Goal: Use online tool/utility

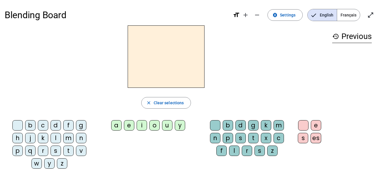
scroll to position [14, 0]
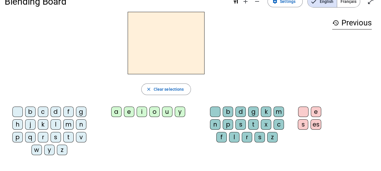
click at [31, 113] on div "b" at bounding box center [30, 112] width 10 height 10
click at [117, 114] on div "a" at bounding box center [116, 112] width 10 height 10
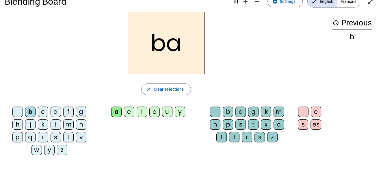
click at [52, 112] on div "d" at bounding box center [56, 112] width 10 height 10
click at [130, 114] on div "e" at bounding box center [129, 112] width 10 height 10
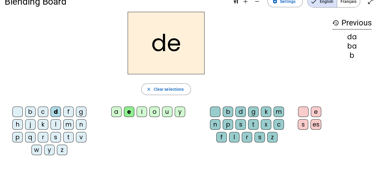
click at [139, 113] on div "i" at bounding box center [142, 112] width 10 height 10
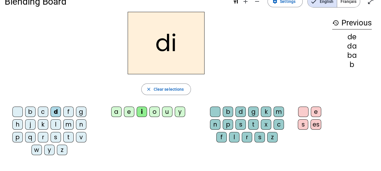
click at [150, 112] on div "o" at bounding box center [154, 112] width 10 height 10
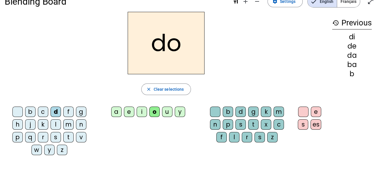
click at [165, 113] on div "u" at bounding box center [167, 112] width 10 height 10
click at [68, 112] on div "f" at bounding box center [68, 112] width 10 height 10
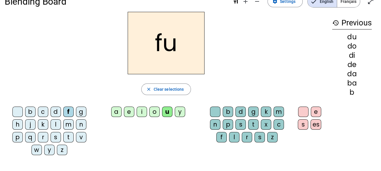
click at [34, 112] on div "b" at bounding box center [30, 112] width 10 height 10
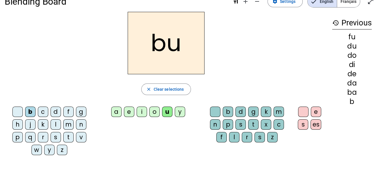
click at [79, 110] on div "g" at bounding box center [81, 112] width 10 height 10
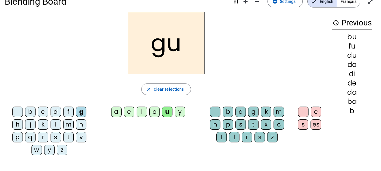
click at [157, 116] on div "o" at bounding box center [154, 112] width 10 height 10
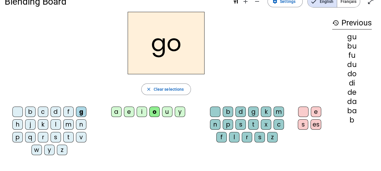
click at [143, 109] on div "i" at bounding box center [142, 112] width 10 height 10
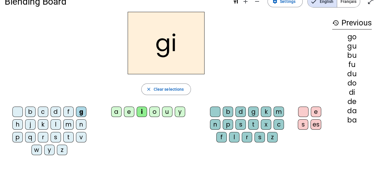
click at [130, 109] on div "e" at bounding box center [129, 112] width 10 height 10
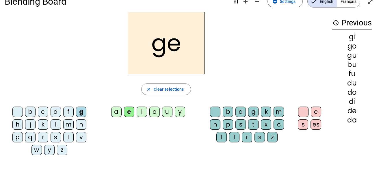
click at [115, 109] on div "a" at bounding box center [116, 112] width 10 height 10
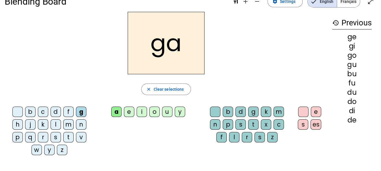
click at [179, 113] on div "y" at bounding box center [180, 112] width 10 height 10
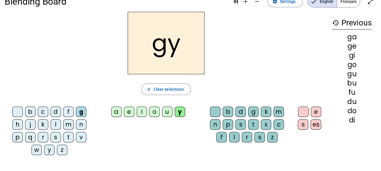
click at [167, 112] on div "u" at bounding box center [167, 112] width 10 height 10
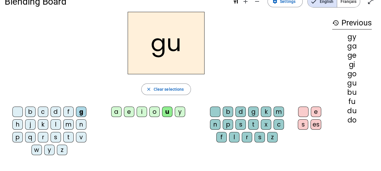
click at [154, 112] on div "o" at bounding box center [154, 112] width 10 height 10
click at [144, 114] on div "i" at bounding box center [142, 112] width 10 height 10
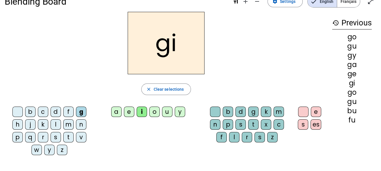
click at [128, 112] on div "e" at bounding box center [129, 112] width 10 height 10
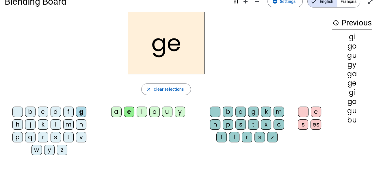
click at [119, 111] on div "a" at bounding box center [116, 112] width 10 height 10
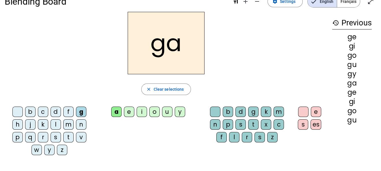
click at [44, 108] on div "c" at bounding box center [43, 112] width 10 height 10
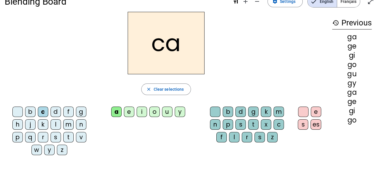
click at [127, 110] on div "e" at bounding box center [129, 112] width 10 height 10
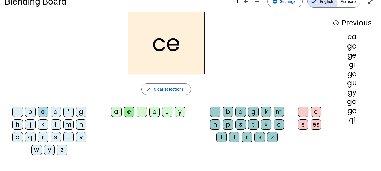
click at [141, 112] on div "i" at bounding box center [142, 112] width 10 height 10
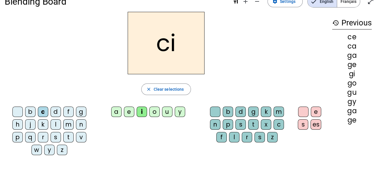
click at [155, 114] on div "o" at bounding box center [154, 112] width 10 height 10
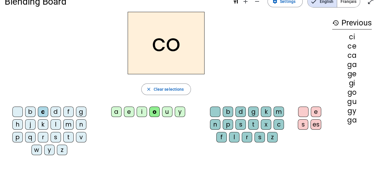
click at [167, 114] on div "u" at bounding box center [167, 112] width 10 height 10
click at [177, 112] on div "y" at bounding box center [180, 112] width 10 height 10
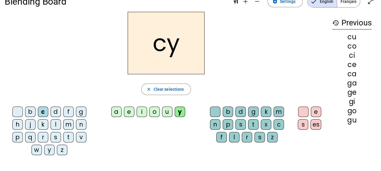
click at [168, 112] on div "u" at bounding box center [167, 112] width 10 height 10
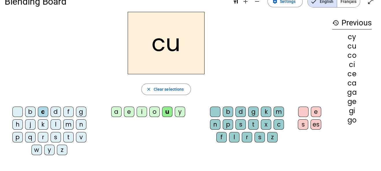
click at [154, 112] on div "o" at bounding box center [154, 112] width 10 height 10
click at [140, 111] on div "i" at bounding box center [142, 112] width 10 height 10
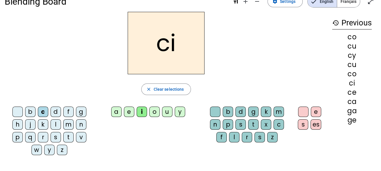
click at [129, 112] on div "e" at bounding box center [129, 112] width 10 height 10
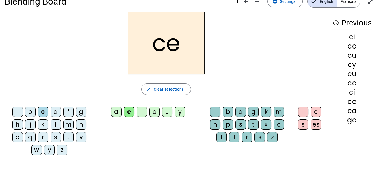
click at [118, 112] on div "a" at bounding box center [116, 112] width 10 height 10
click at [54, 122] on div "l" at bounding box center [56, 124] width 10 height 10
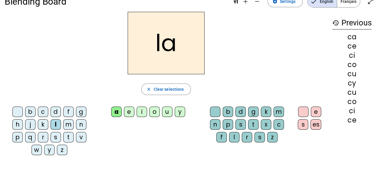
click at [214, 122] on div "n" at bounding box center [215, 124] width 10 height 10
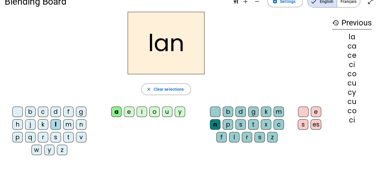
click at [317, 110] on div "e" at bounding box center [316, 112] width 10 height 10
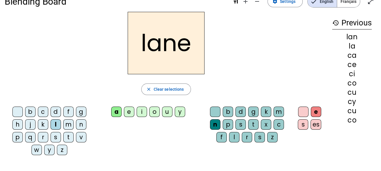
click at [69, 124] on div "m" at bounding box center [68, 124] width 10 height 10
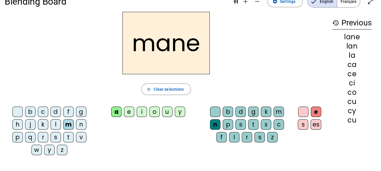
click at [70, 109] on div "f" at bounding box center [68, 112] width 10 height 10
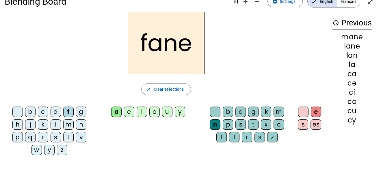
click at [55, 110] on div "d" at bounding box center [56, 112] width 10 height 10
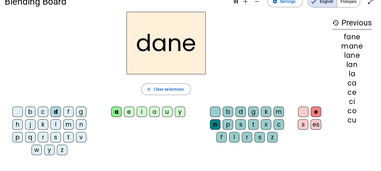
drag, startPoint x: 32, startPoint y: 110, endPoint x: 41, endPoint y: 111, distance: 8.7
click at [41, 111] on div "b c d f g h j k l m n p q r s t v w y z" at bounding box center [50, 132] width 87 height 51
click at [41, 111] on div "c" at bounding box center [43, 112] width 10 height 10
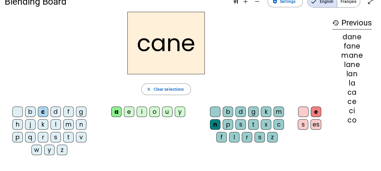
click at [41, 111] on div "c" at bounding box center [43, 112] width 10 height 10
click at [67, 136] on div "t" at bounding box center [68, 137] width 10 height 10
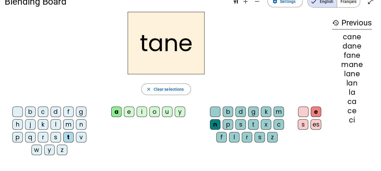
click at [42, 136] on div "r" at bounding box center [43, 137] width 10 height 10
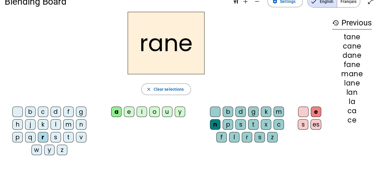
click at [18, 136] on div "p" at bounding box center [17, 137] width 10 height 10
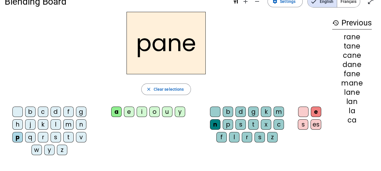
click at [246, 138] on div "r" at bounding box center [247, 137] width 10 height 10
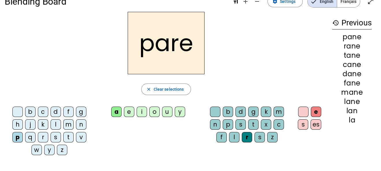
click at [56, 136] on div "s" at bounding box center [56, 137] width 10 height 10
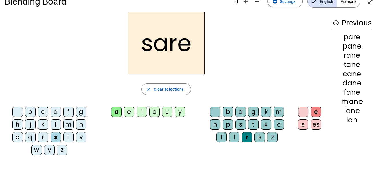
click at [82, 112] on div "g" at bounding box center [81, 112] width 10 height 10
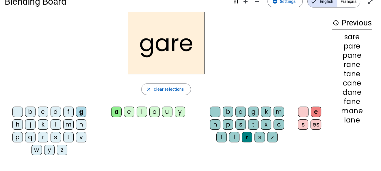
click at [68, 112] on div "f" at bounding box center [68, 112] width 10 height 10
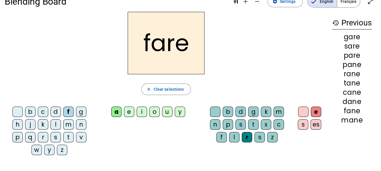
click at [57, 111] on div "d" at bounding box center [56, 112] width 10 height 10
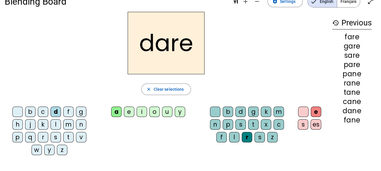
click at [44, 112] on div "c" at bounding box center [43, 112] width 10 height 10
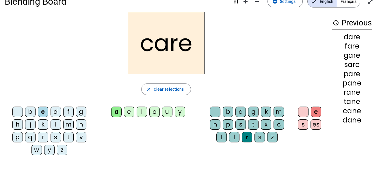
click at [30, 112] on div "b" at bounding box center [30, 112] width 10 height 10
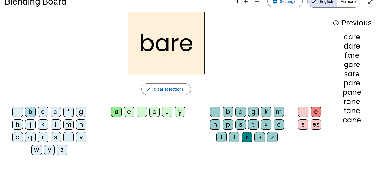
click at [218, 125] on div "n" at bounding box center [215, 124] width 10 height 10
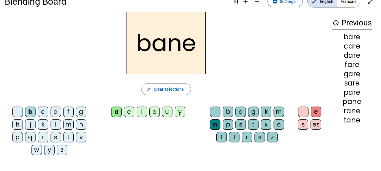
click at [142, 110] on div "i" at bounding box center [142, 112] width 10 height 10
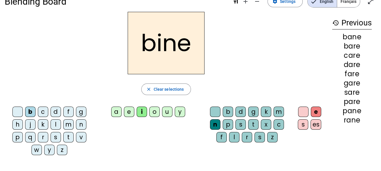
click at [58, 136] on div "s" at bounding box center [56, 137] width 10 height 10
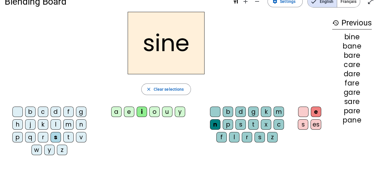
click at [77, 135] on div "v" at bounding box center [81, 137] width 10 height 10
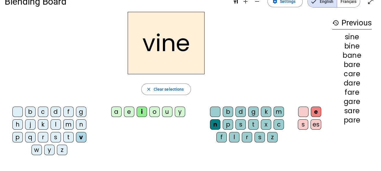
click at [66, 124] on div "m" at bounding box center [68, 124] width 10 height 10
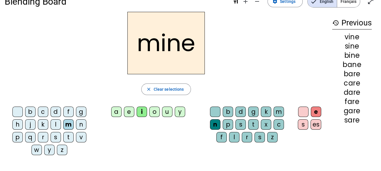
click at [56, 125] on div "l" at bounding box center [56, 124] width 10 height 10
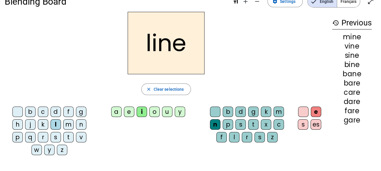
click at [45, 136] on div "r" at bounding box center [43, 137] width 10 height 10
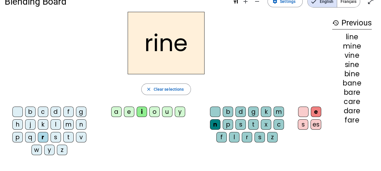
click at [30, 125] on div "j" at bounding box center [30, 124] width 10 height 10
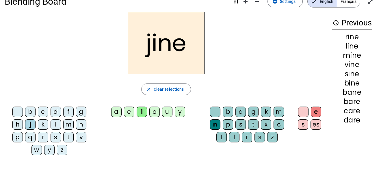
click at [66, 113] on div "f" at bounding box center [68, 112] width 10 height 10
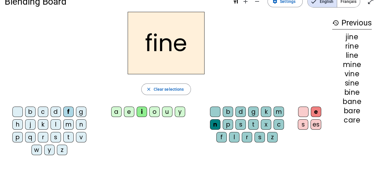
click at [54, 111] on div "d" at bounding box center [56, 112] width 10 height 10
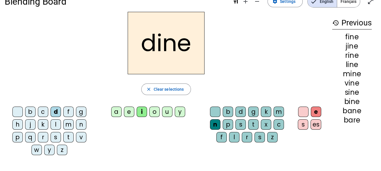
click at [44, 112] on div "c" at bounding box center [43, 112] width 10 height 10
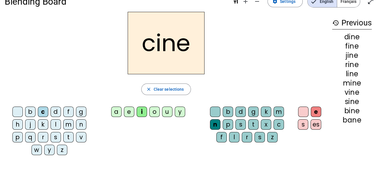
click at [33, 111] on div "b" at bounding box center [30, 112] width 10 height 10
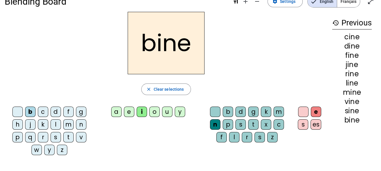
click at [280, 109] on div "m" at bounding box center [279, 112] width 10 height 10
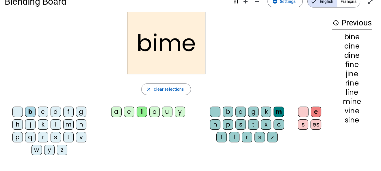
click at [169, 111] on div "u" at bounding box center [167, 112] width 10 height 10
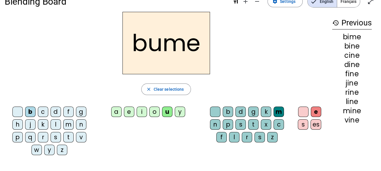
click at [68, 137] on div "t" at bounding box center [68, 137] width 10 height 10
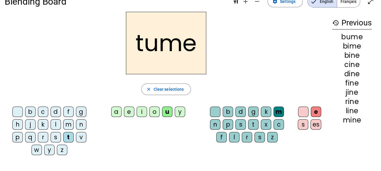
click at [54, 139] on div "s" at bounding box center [56, 137] width 10 height 10
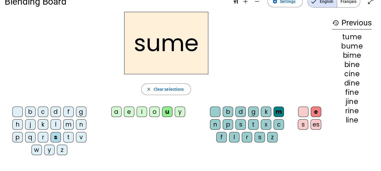
click at [70, 123] on div "m" at bounding box center [68, 124] width 10 height 10
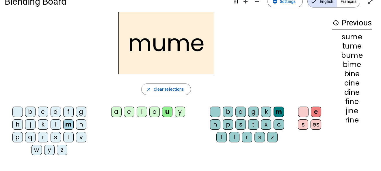
click at [30, 112] on div "b" at bounding box center [30, 112] width 10 height 10
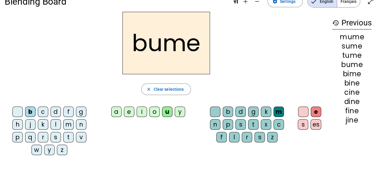
drag, startPoint x: 44, startPoint y: 111, endPoint x: 51, endPoint y: 112, distance: 7.2
click at [51, 112] on div "b c d f g h j k l m n p q r s t v w y z" at bounding box center [50, 132] width 87 height 51
click at [51, 112] on div "d" at bounding box center [56, 112] width 10 height 10
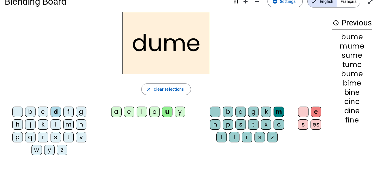
click at [30, 124] on div "j" at bounding box center [30, 124] width 10 height 10
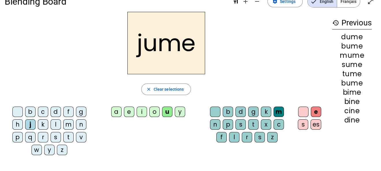
click at [42, 124] on div "k" at bounding box center [43, 124] width 10 height 10
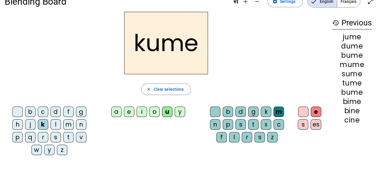
click at [54, 125] on div "l" at bounding box center [56, 124] width 10 height 10
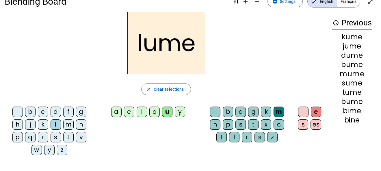
click at [240, 124] on div "s" at bounding box center [240, 124] width 10 height 10
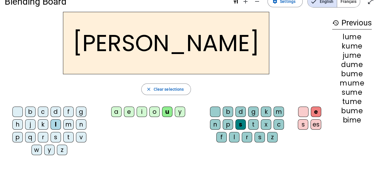
click at [256, 121] on div "t" at bounding box center [253, 124] width 10 height 10
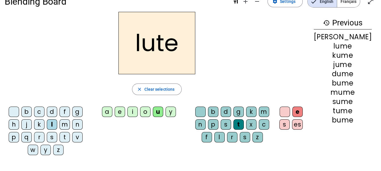
click at [55, 136] on div "s" at bounding box center [52, 137] width 10 height 10
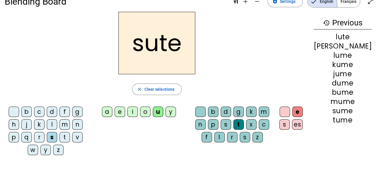
click at [70, 137] on div "t" at bounding box center [65, 137] width 10 height 10
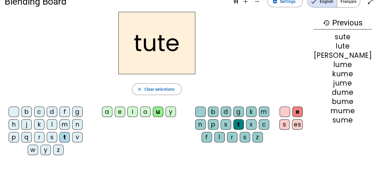
click at [29, 125] on div "j" at bounding box center [26, 124] width 10 height 10
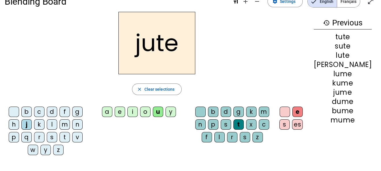
click at [55, 135] on div "s" at bounding box center [52, 137] width 10 height 10
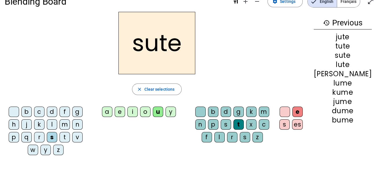
click at [112, 110] on div "a" at bounding box center [107, 112] width 10 height 10
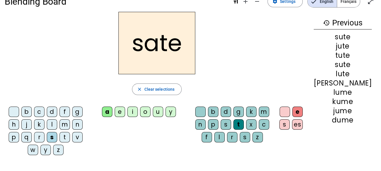
click at [225, 136] on div "l" at bounding box center [219, 137] width 10 height 10
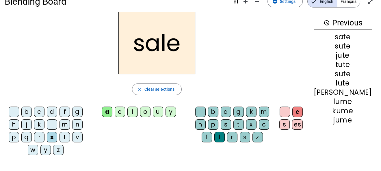
click at [68, 122] on div "m" at bounding box center [65, 124] width 10 height 10
